Goal: Transaction & Acquisition: Subscribe to service/newsletter

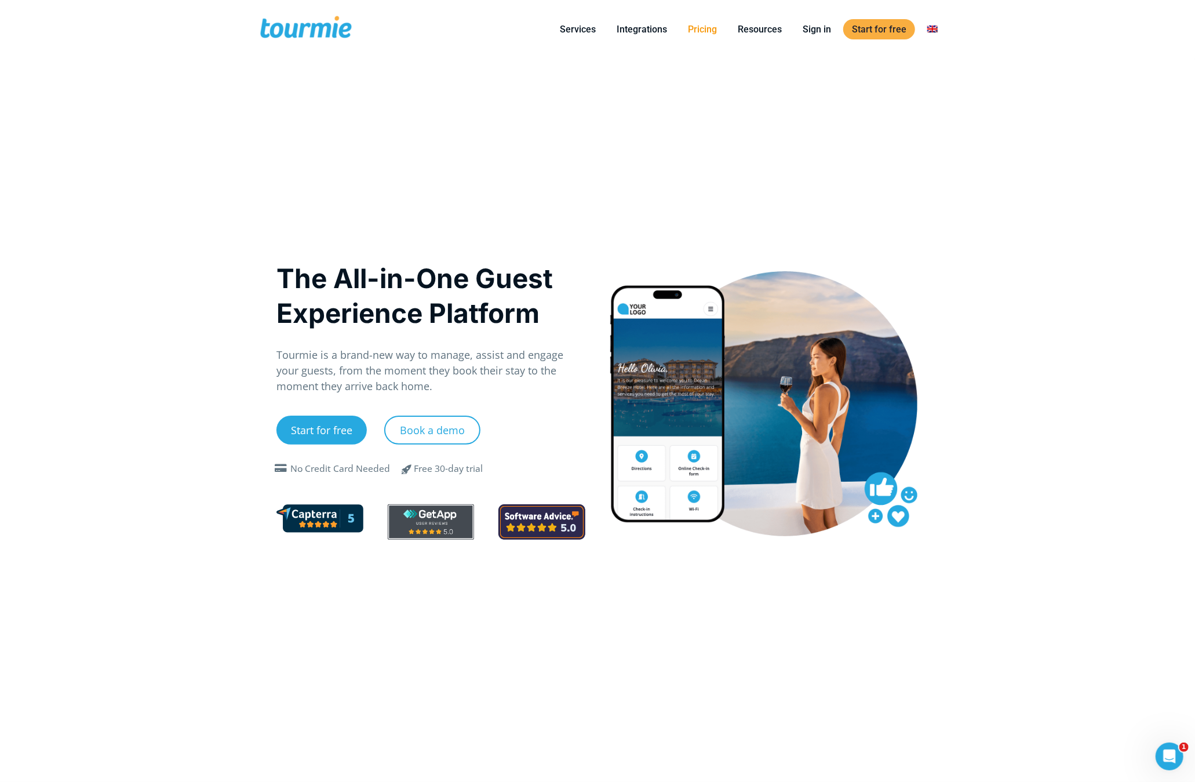
click at [701, 32] on link "Pricing" at bounding box center [702, 29] width 46 height 14
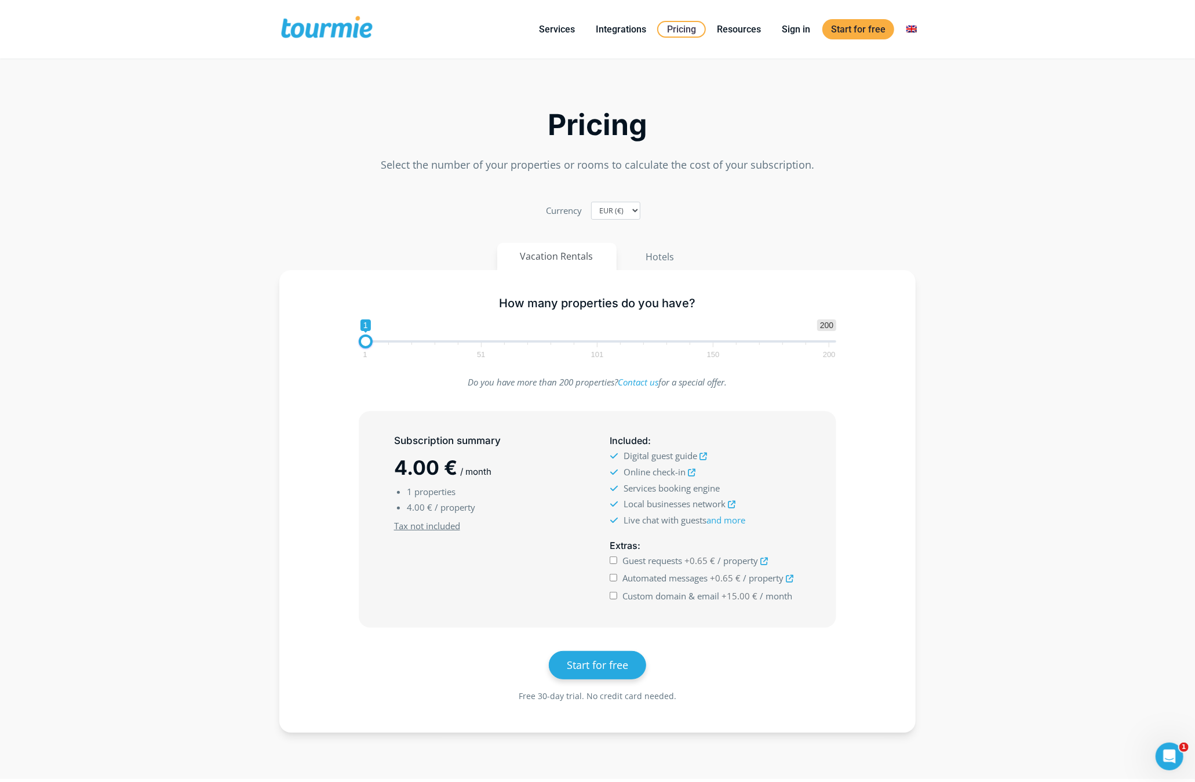
click at [198, 249] on section "Pricing Select the number of your properties or rooms to calculate the cost of …" at bounding box center [597, 414] width 1195 height 694
type input "9"
drag, startPoint x: 364, startPoint y: 344, endPoint x: 381, endPoint y: 346, distance: 16.9
click at [381, 346] on span at bounding box center [384, 341] width 14 height 14
click at [616, 562] on input "Guest requests +0.65 € / property" at bounding box center [614, 560] width 8 height 8
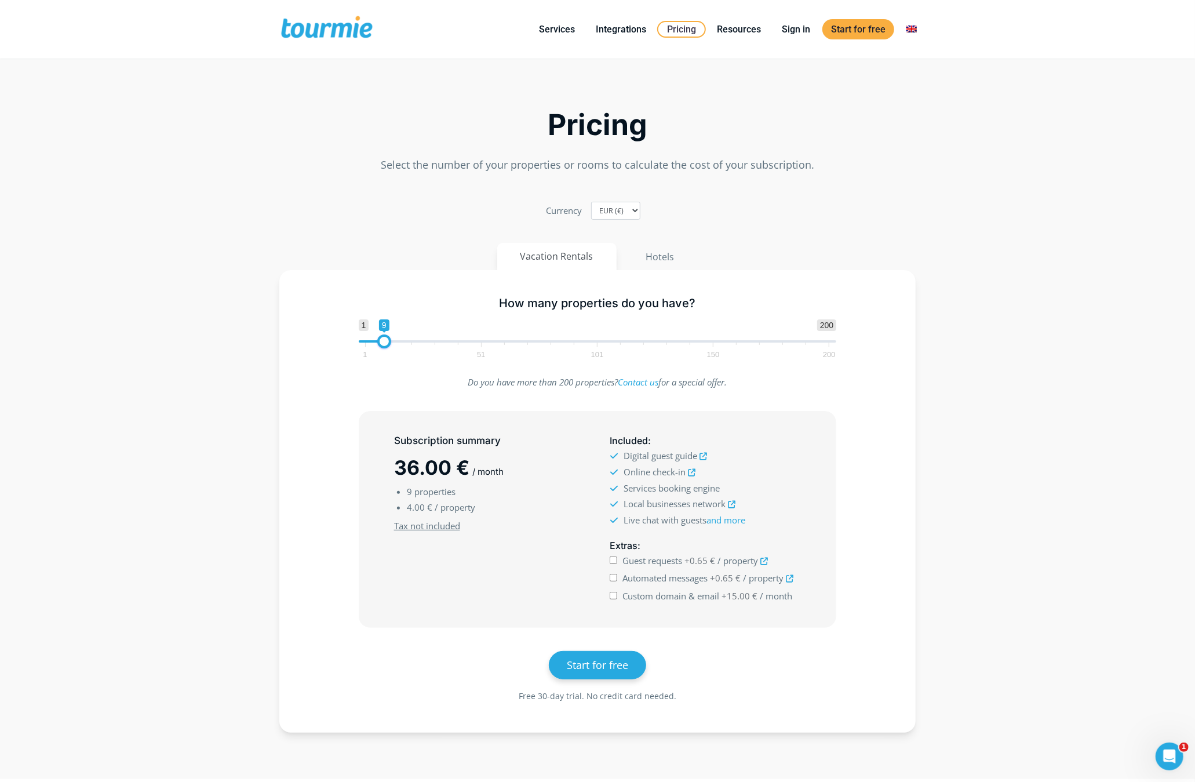
checkbox input "true"
click at [613, 581] on input "Automated messages +0.65 € / property" at bounding box center [614, 578] width 8 height 8
checkbox input "true"
click at [613, 595] on input "Custom domain & email +15.00 € / month" at bounding box center [614, 596] width 8 height 8
checkbox input "true"
